Goal: Task Accomplishment & Management: Use online tool/utility

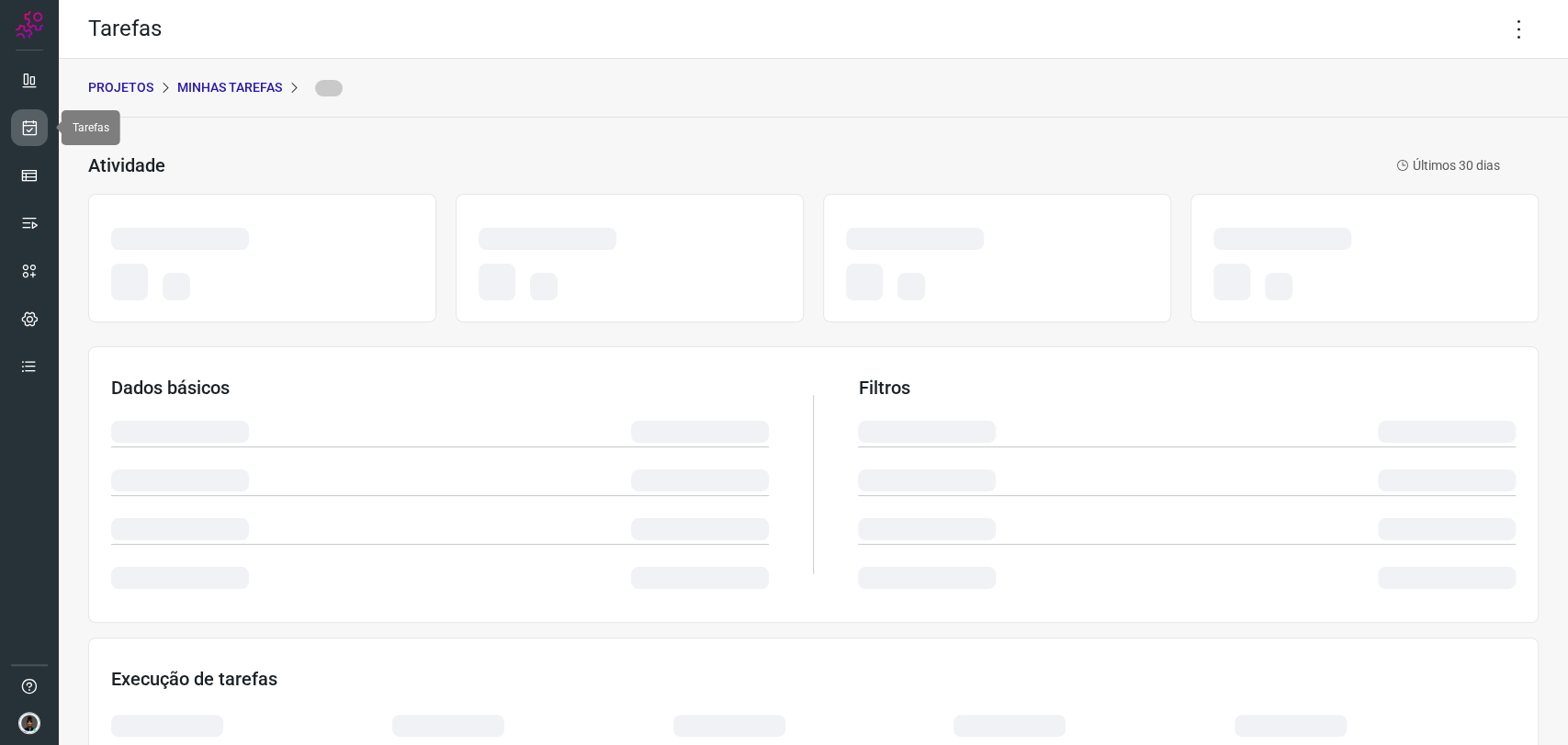
click at [31, 127] on icon at bounding box center [29, 127] width 19 height 18
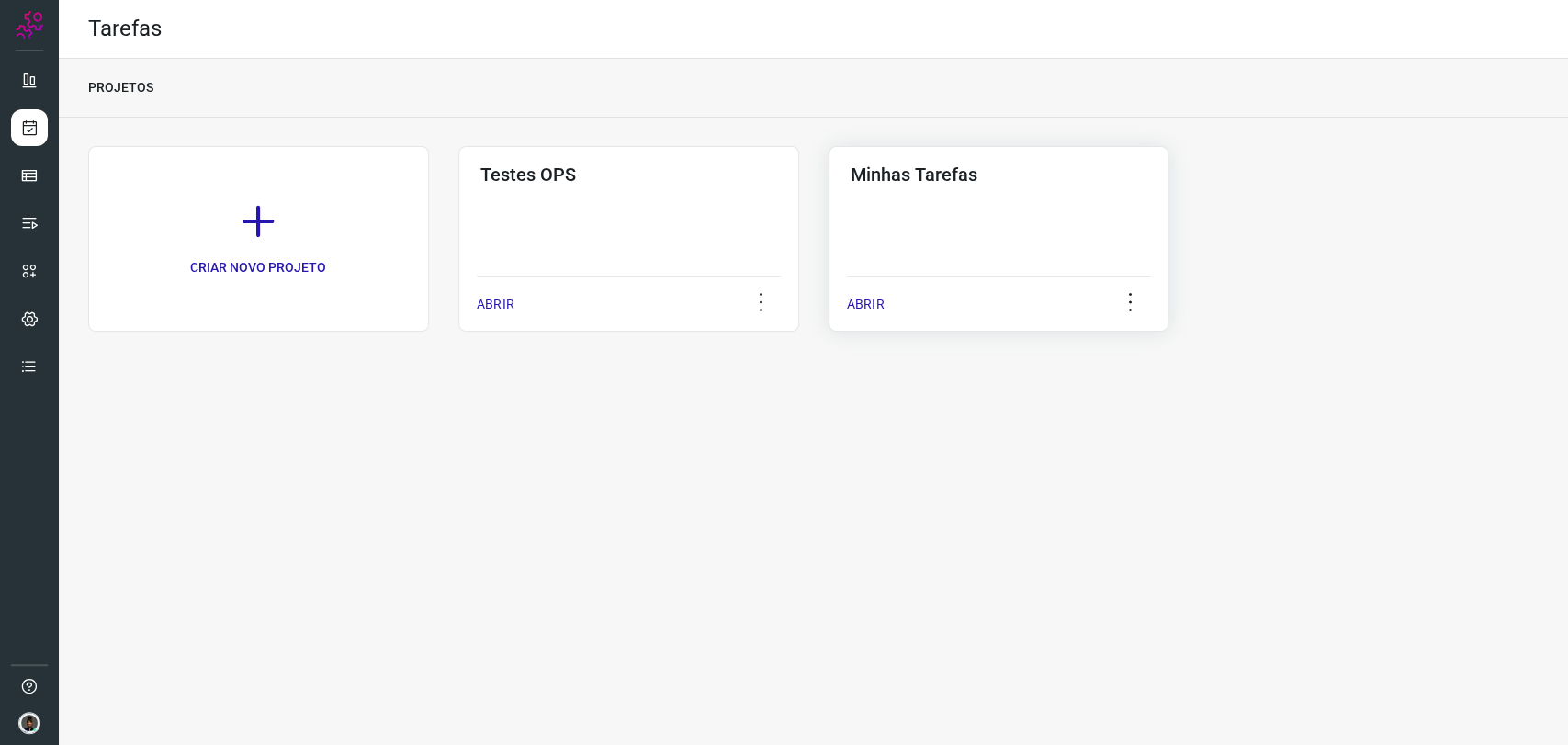
click at [899, 186] on div "Minhas Tarefas ABRIR" at bounding box center [999, 238] width 340 height 185
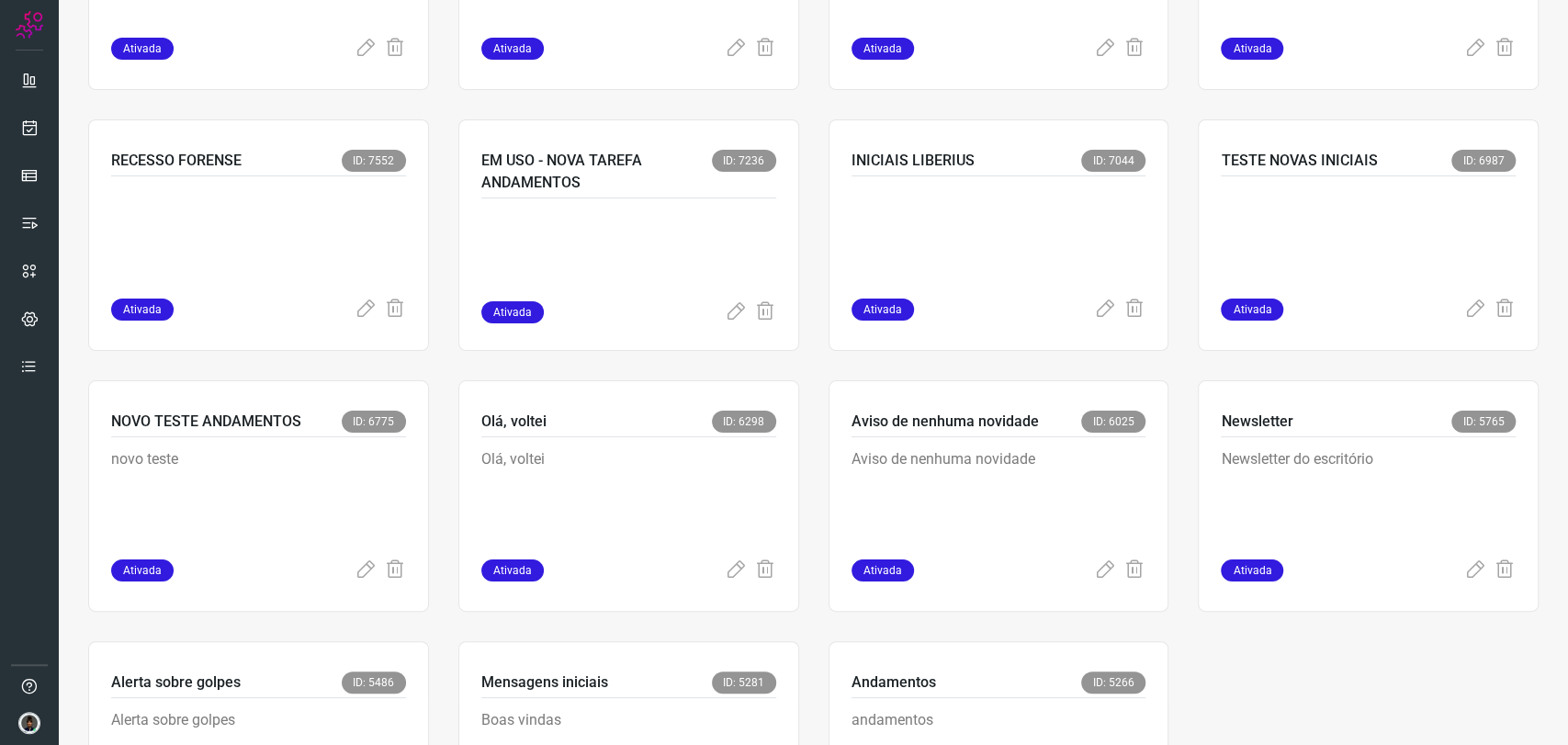
scroll to position [1122, 0]
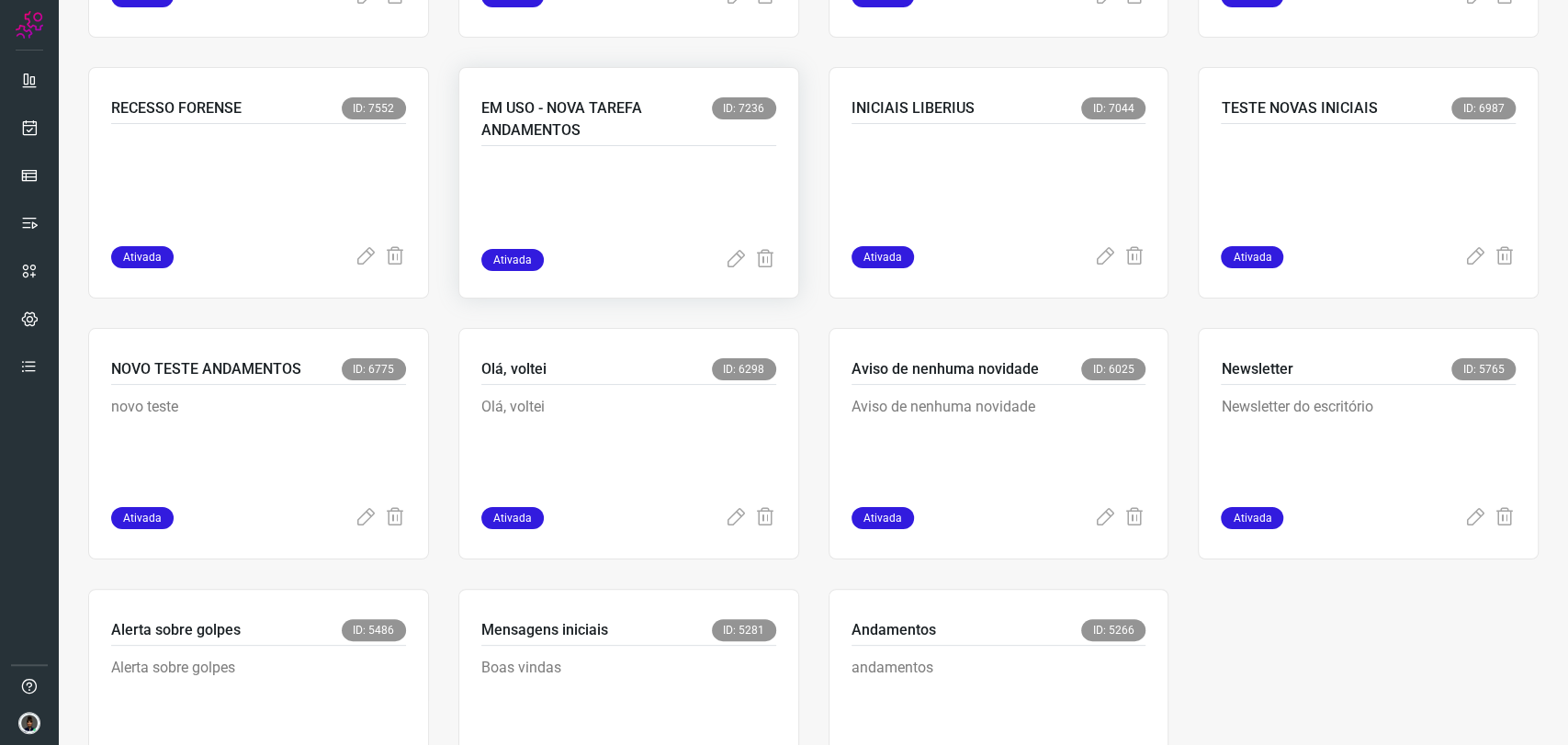
click at [622, 227] on p at bounding box center [618, 202] width 275 height 92
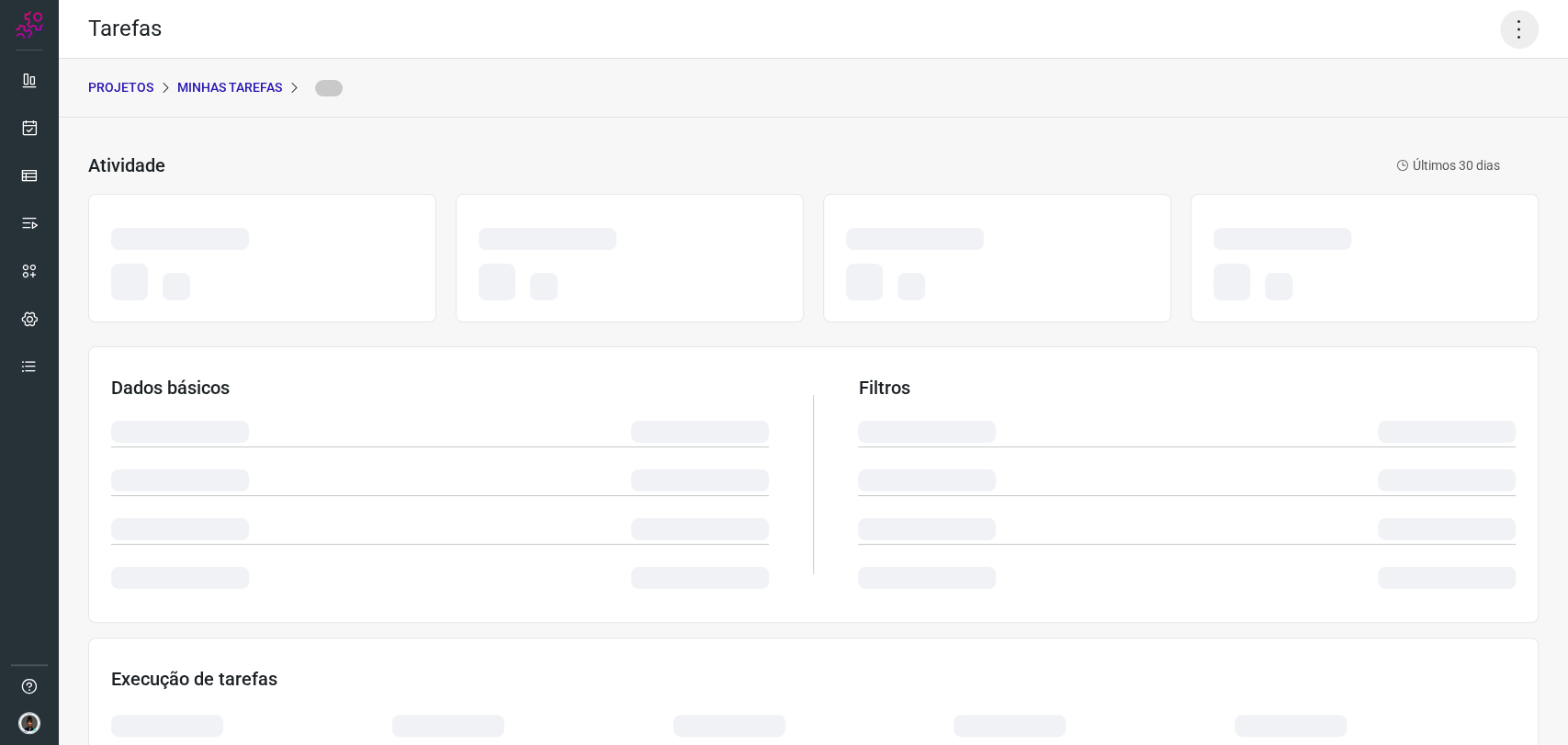
click at [1500, 27] on icon at bounding box center [1519, 29] width 39 height 39
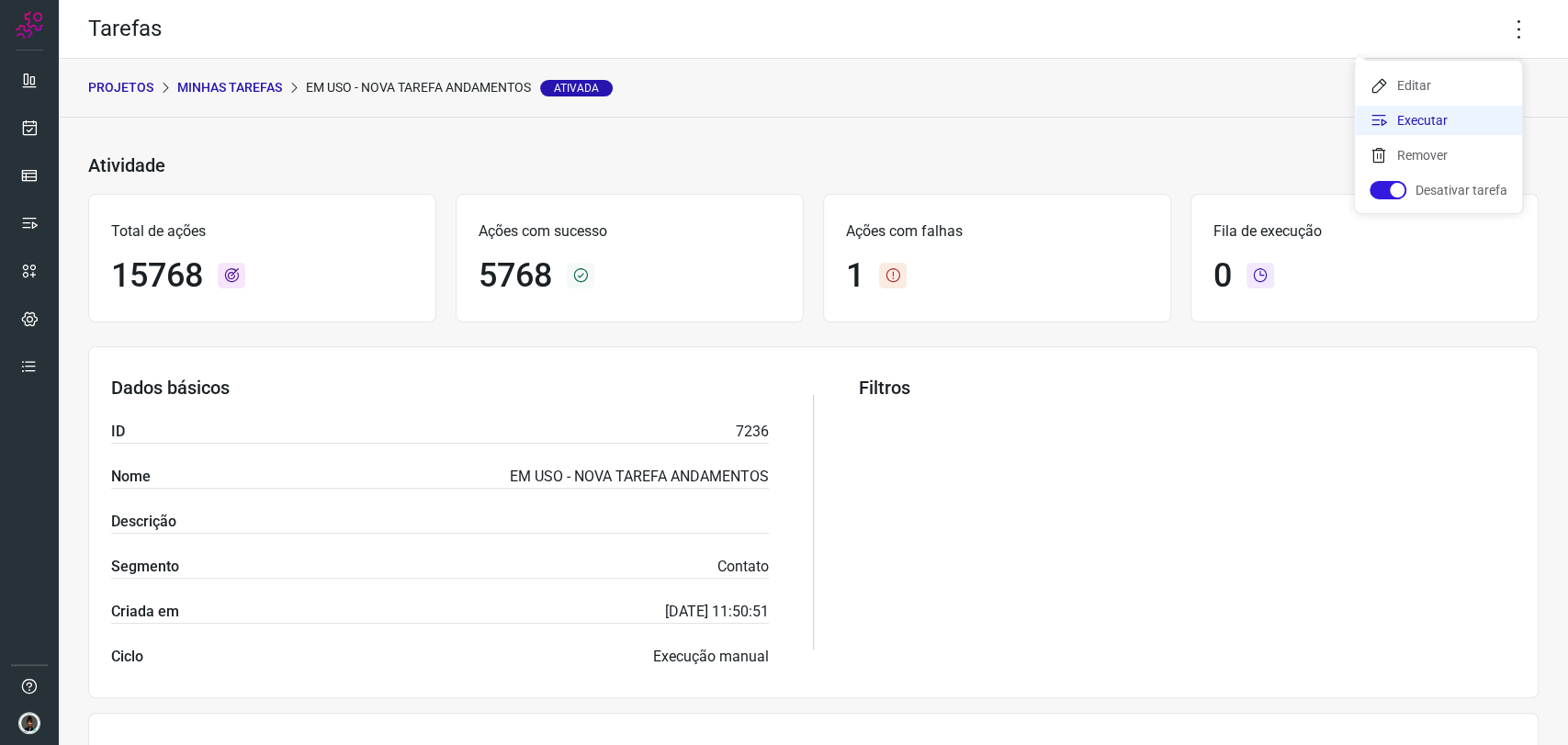
click at [1420, 124] on li "Executar" at bounding box center [1438, 120] width 167 height 29
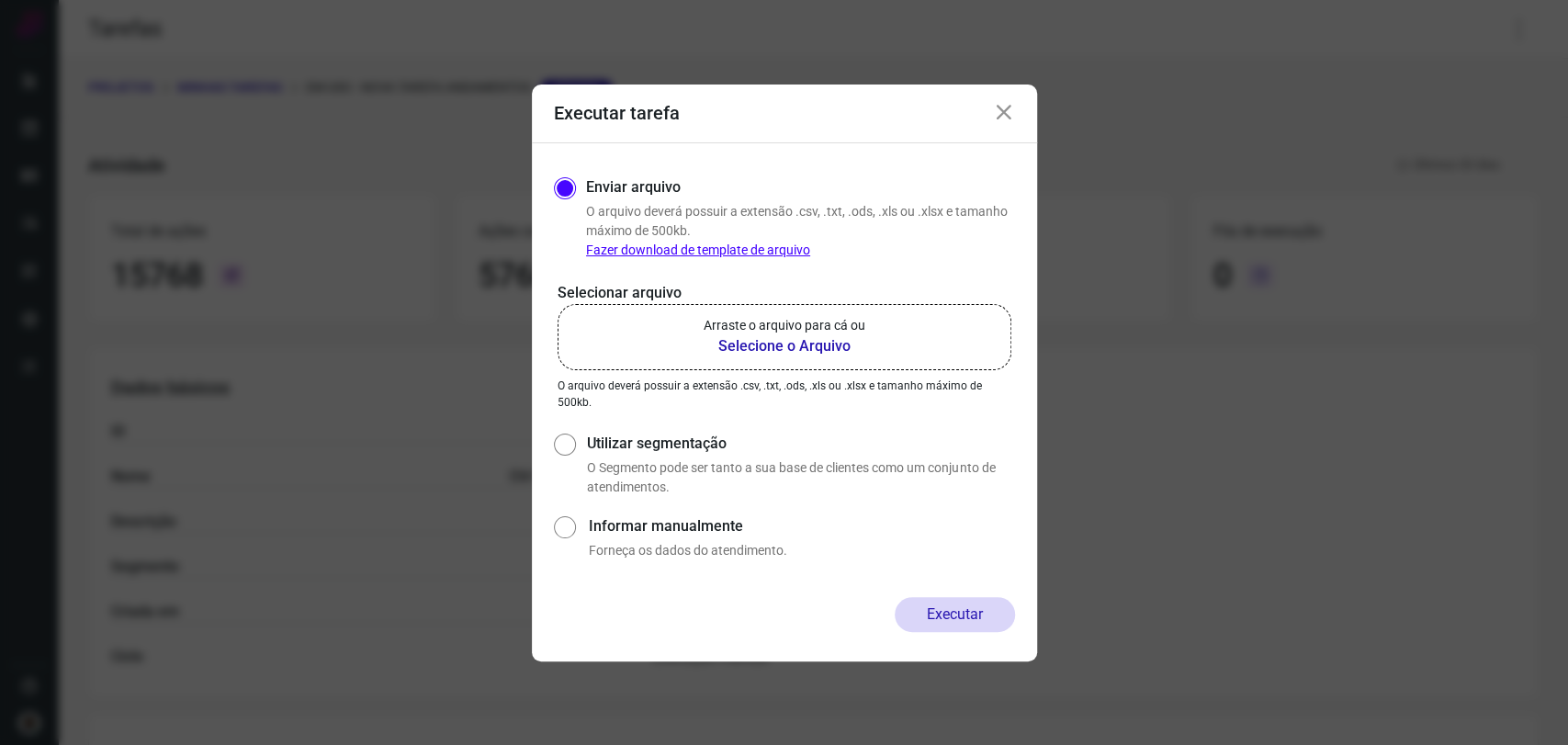
click at [833, 355] on b "Selecione o Arquivo" at bounding box center [784, 346] width 162 height 22
click at [0, 0] on input "Arraste o arquivo para cá ou Selecione o Arquivo" at bounding box center [0, 0] width 0 height 0
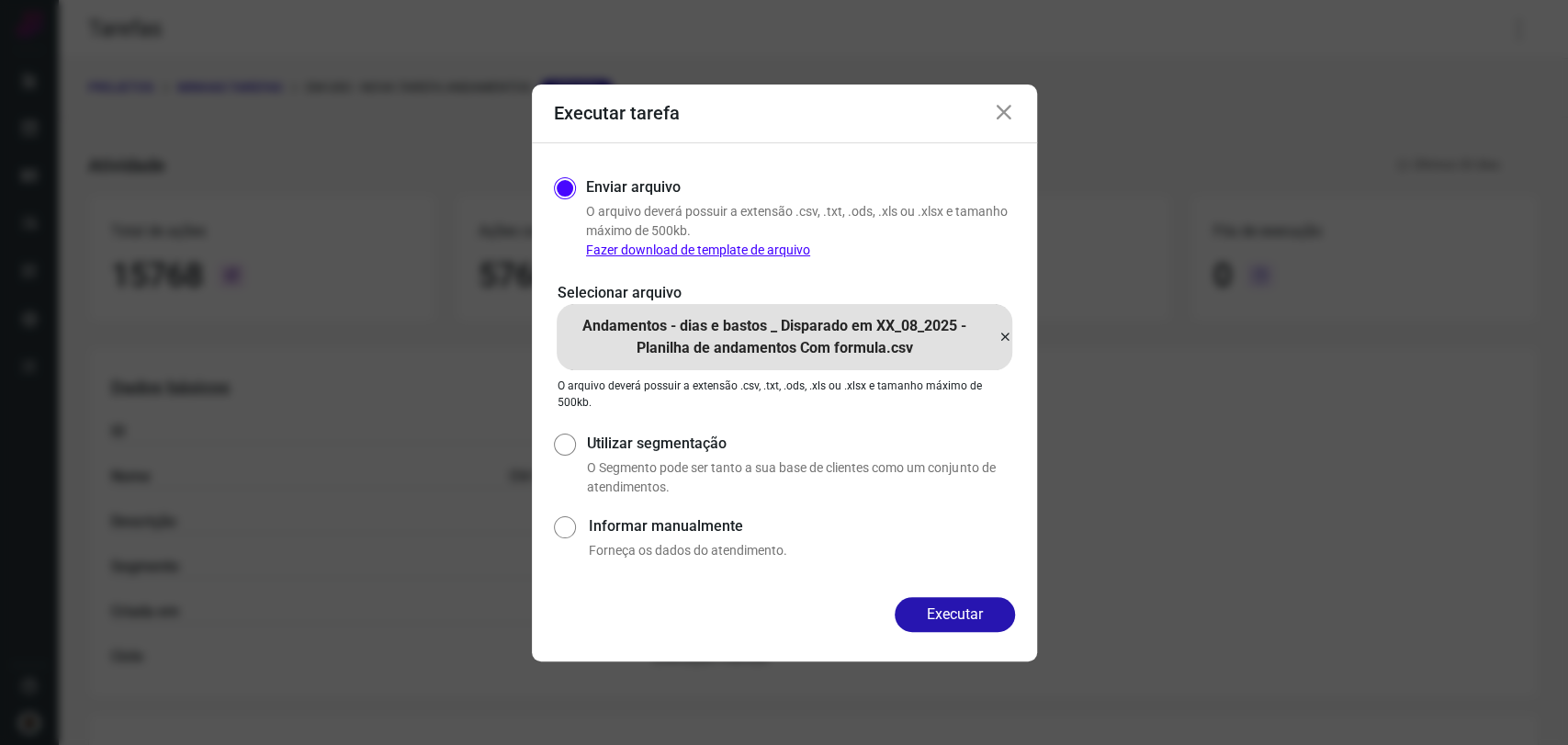
click at [932, 621] on button "Executar" at bounding box center [954, 614] width 120 height 35
